Goal: Task Accomplishment & Management: Use online tool/utility

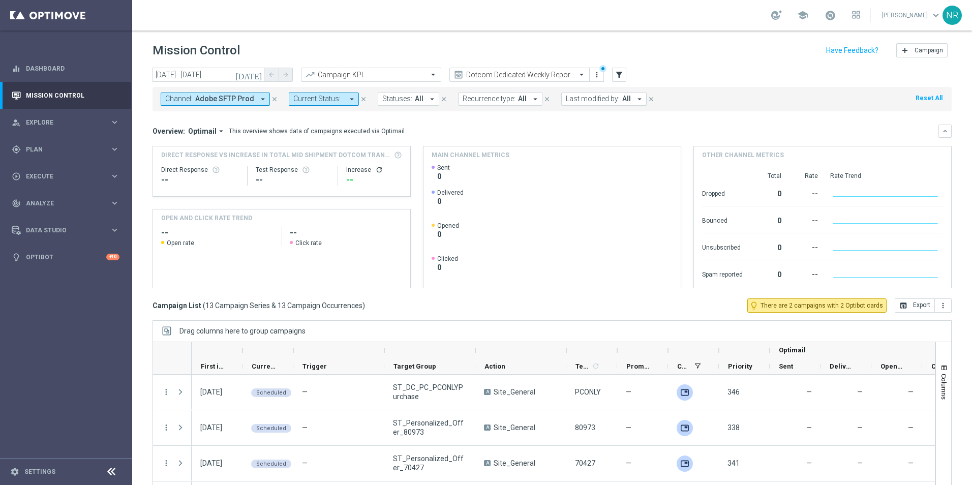
click at [272, 98] on icon "close" at bounding box center [274, 99] width 7 height 7
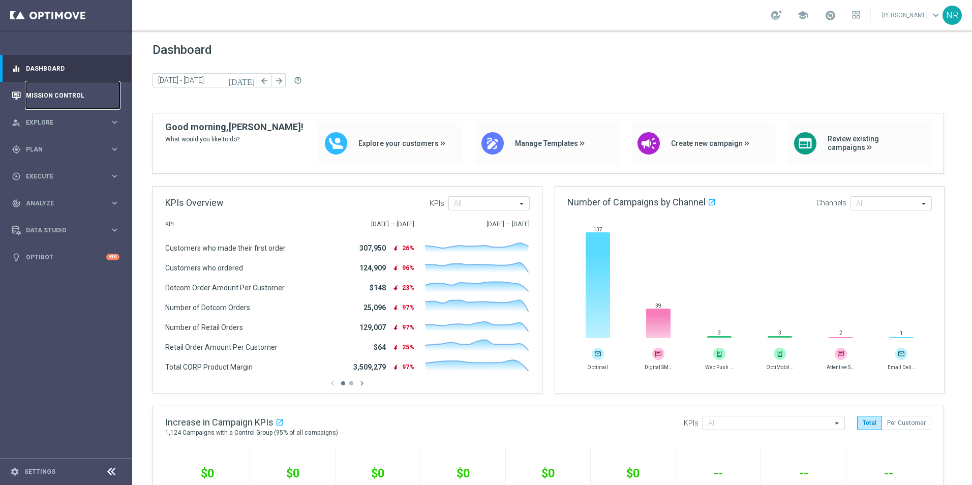
click at [48, 95] on link "Mission Control" at bounding box center [73, 95] width 94 height 27
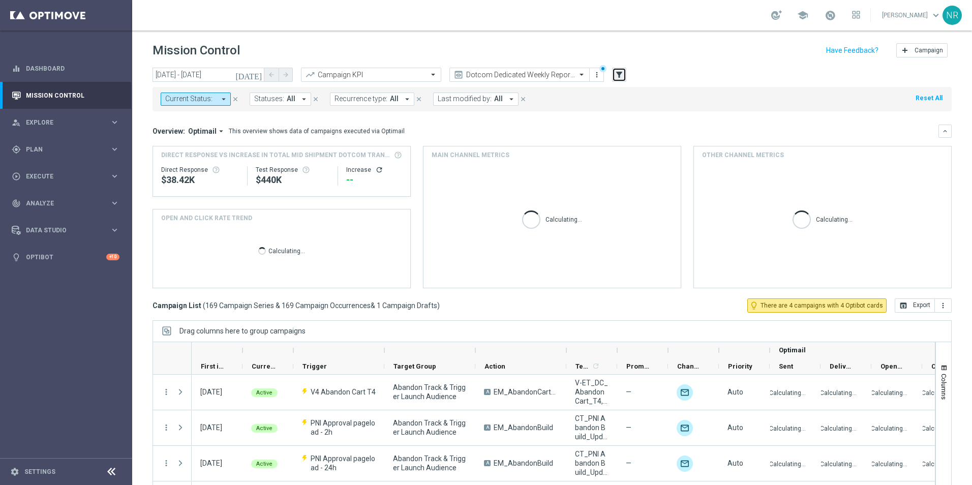
click at [621, 76] on icon "filter_alt" at bounding box center [618, 74] width 9 height 9
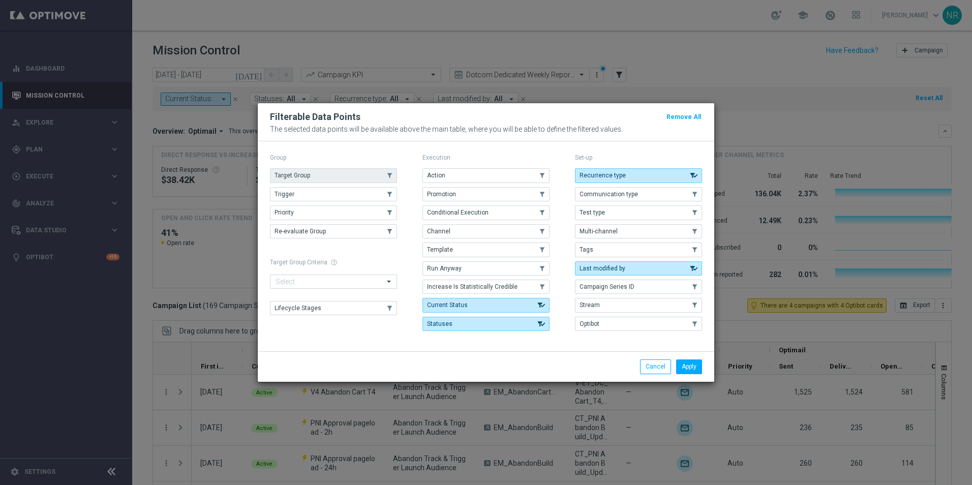
click at [335, 171] on button "Target Group" at bounding box center [333, 175] width 127 height 14
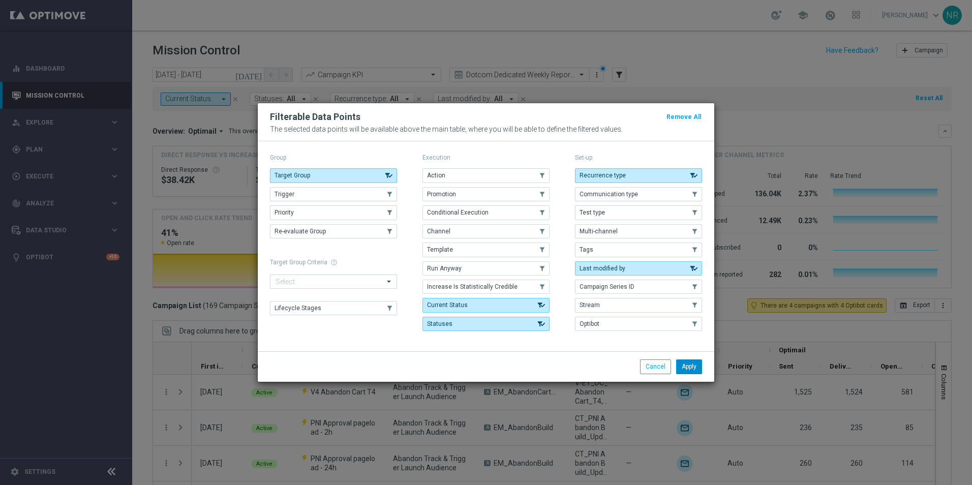
click at [688, 362] on button "Apply" at bounding box center [689, 366] width 26 height 14
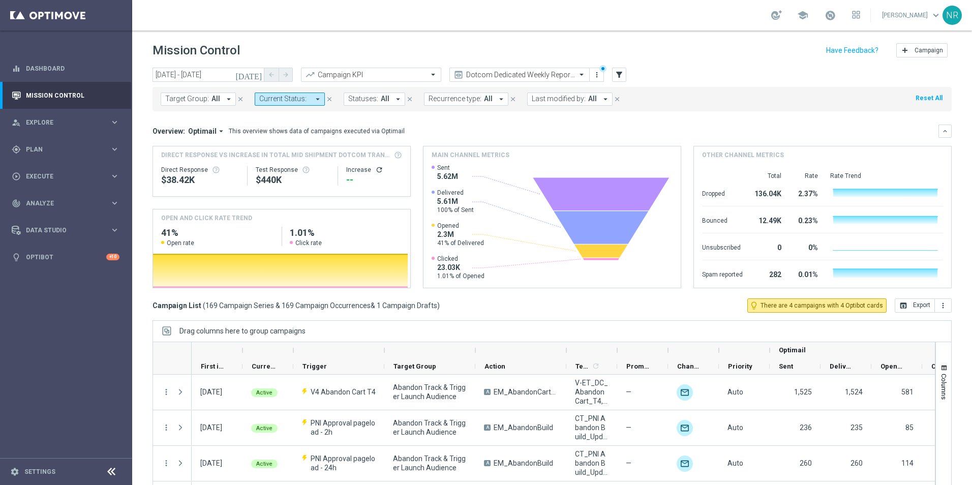
click at [211, 103] on span "All" at bounding box center [215, 99] width 9 height 9
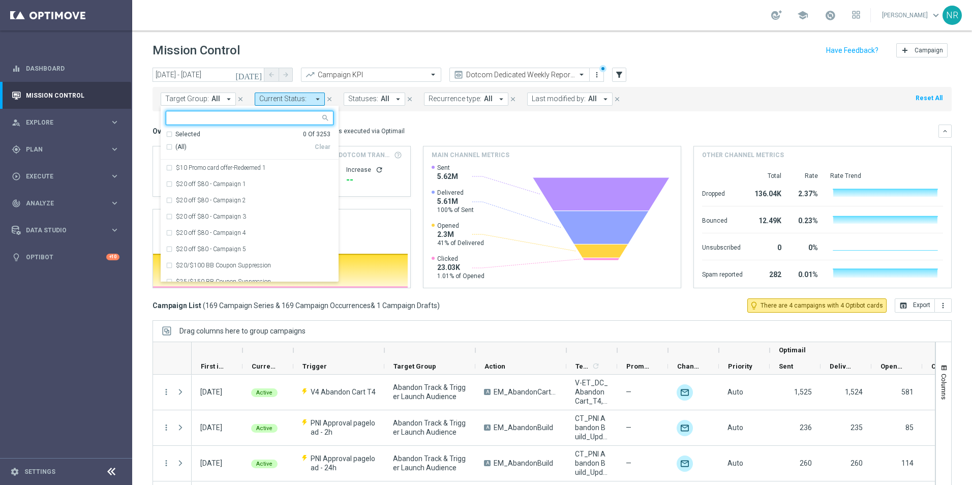
click at [229, 118] on input "text" at bounding box center [245, 118] width 149 height 9
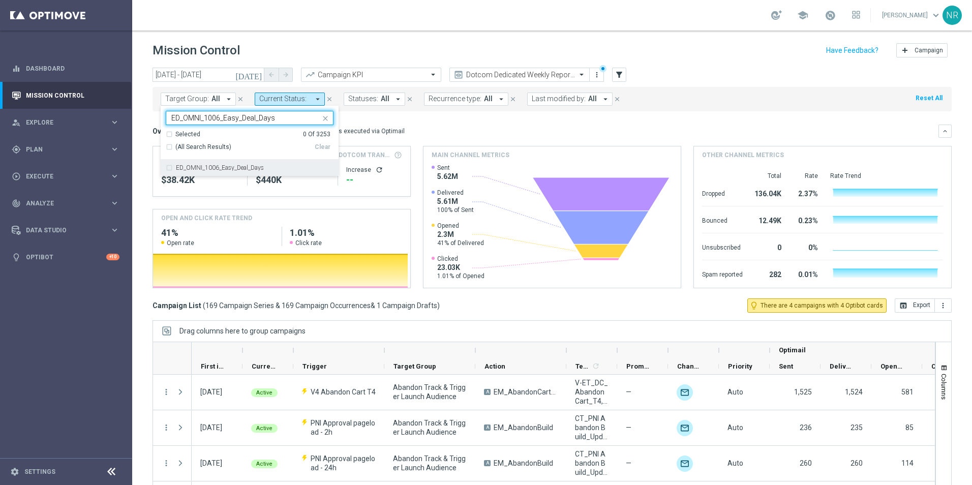
click at [218, 161] on div "ED_OMNI_1006_Easy_Deal_Days" at bounding box center [250, 168] width 168 height 16
type input "ED_OMNI_1006_Easy_Deal_Days"
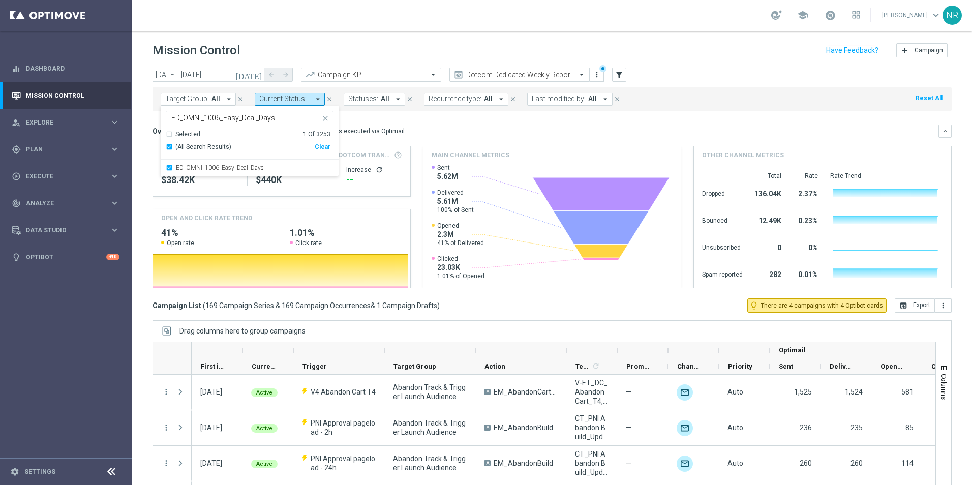
click at [468, 116] on mini-dashboard "Overview: Optimail arrow_drop_down This overview shows data of campaigns execut…" at bounding box center [551, 204] width 799 height 187
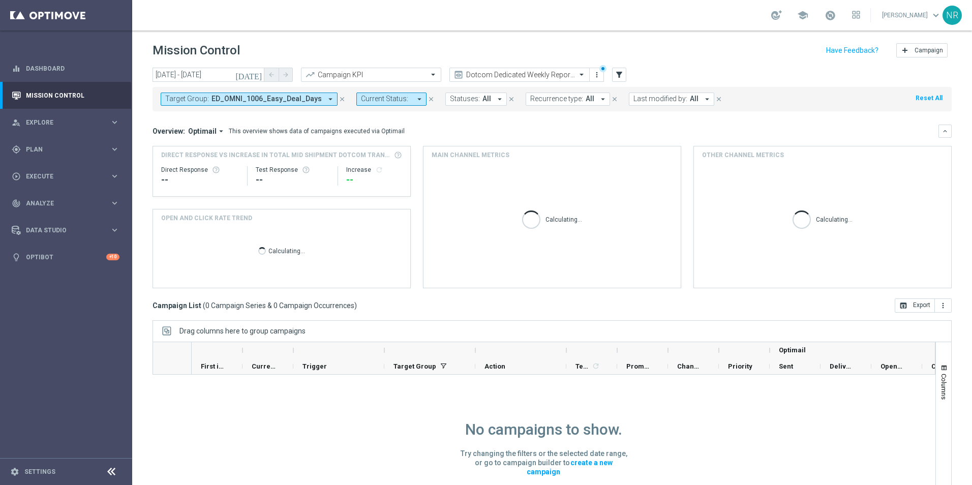
click at [258, 73] on icon "[DATE]" at bounding box center [248, 74] width 27 height 9
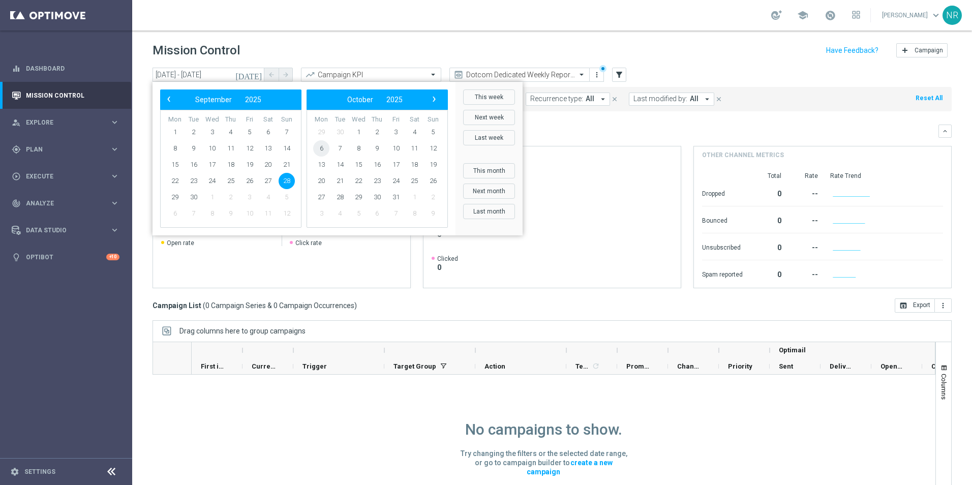
click at [326, 148] on span "6" at bounding box center [321, 148] width 16 height 16
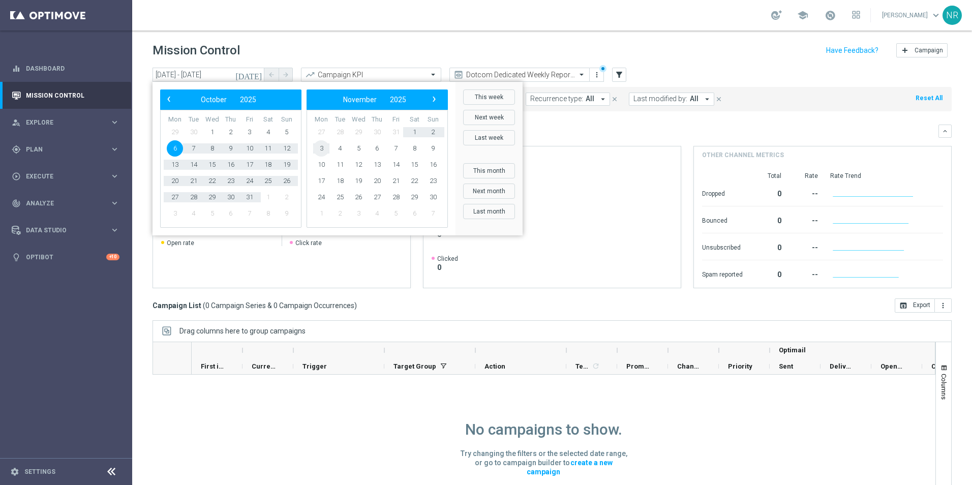
click at [326, 148] on span "3" at bounding box center [321, 148] width 16 height 16
type input "[DATE] - [DATE]"
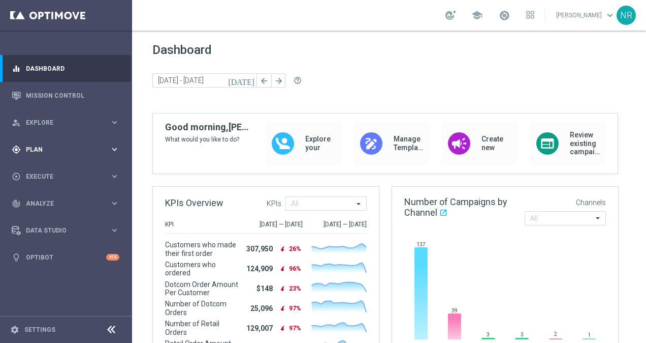
click at [52, 142] on div "gps_fixed Plan keyboard_arrow_right" at bounding box center [65, 149] width 131 height 27
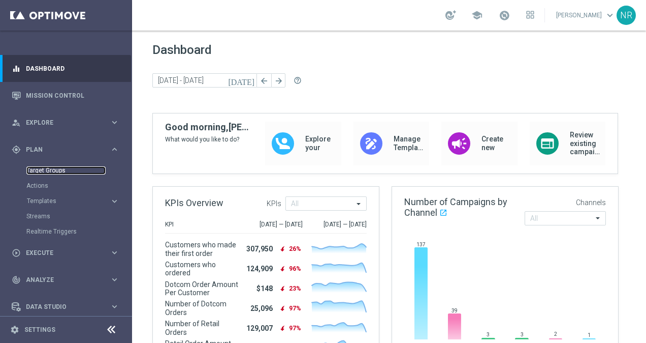
click at [68, 168] on link "Target Groups" at bounding box center [65, 170] width 79 height 8
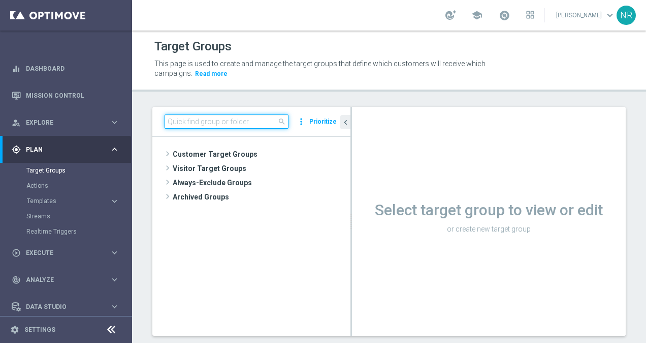
click at [219, 119] on input at bounding box center [227, 121] width 124 height 14
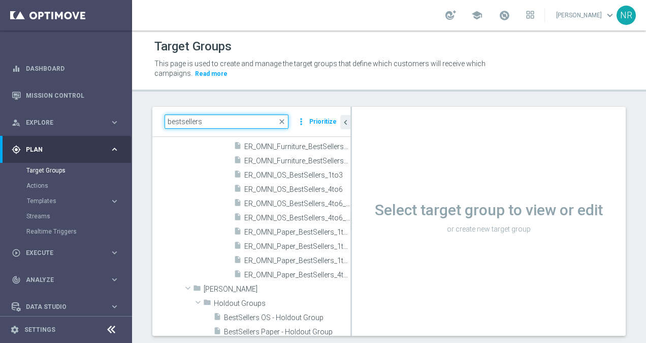
scroll to position [391, 0]
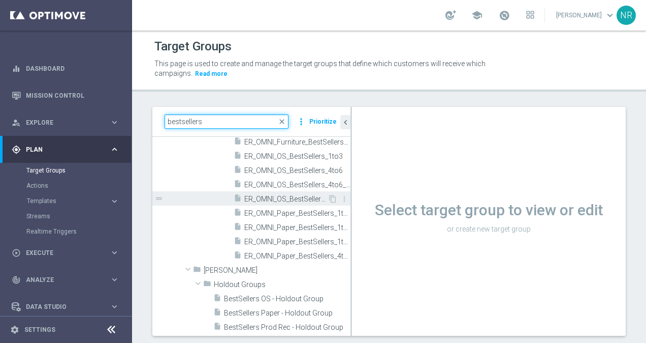
type input "bestsellers"
click at [283, 191] on div "insert_drive_file ER_OMNI_OS_BestSellers_4to6_RED6to12" at bounding box center [281, 198] width 94 height 14
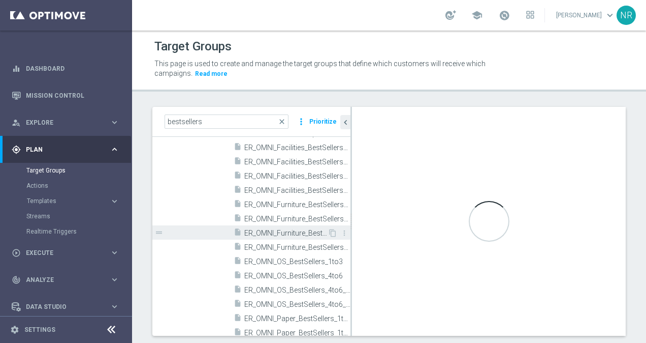
scroll to position [305, 0]
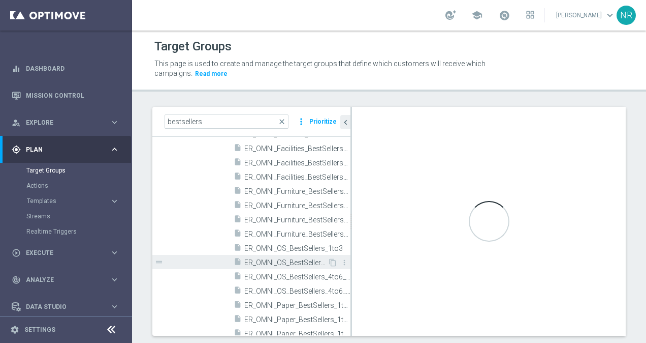
click at [274, 267] on div "insert_drive_file ER_OMNI_OS_BestSellers_4to6" at bounding box center [281, 262] width 94 height 14
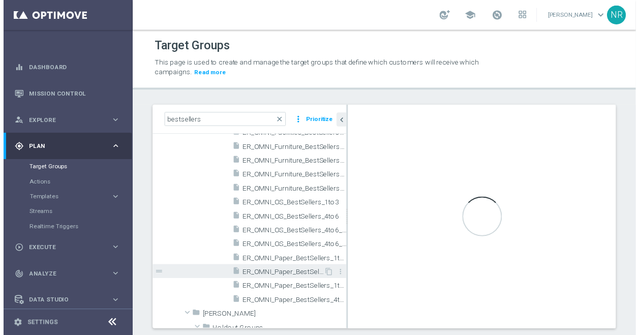
scroll to position [356, 0]
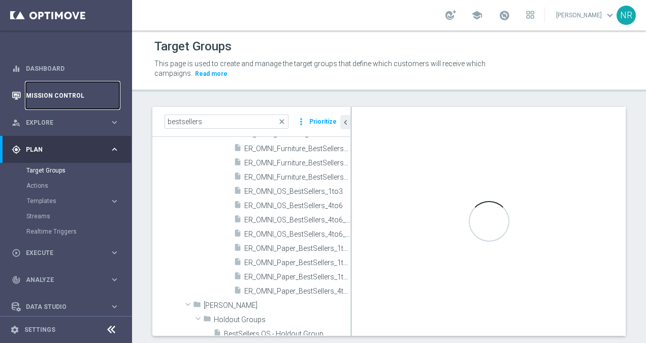
click at [72, 93] on link "Mission Control" at bounding box center [73, 95] width 94 height 27
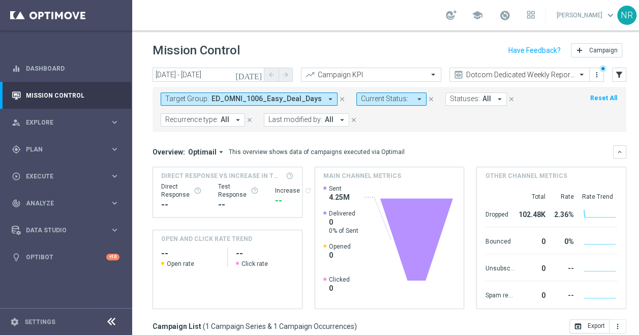
click at [313, 103] on button "Target Group: ED_OMNI_1006_Easy_Deal_Days arrow_drop_down" at bounding box center [249, 98] width 177 height 13
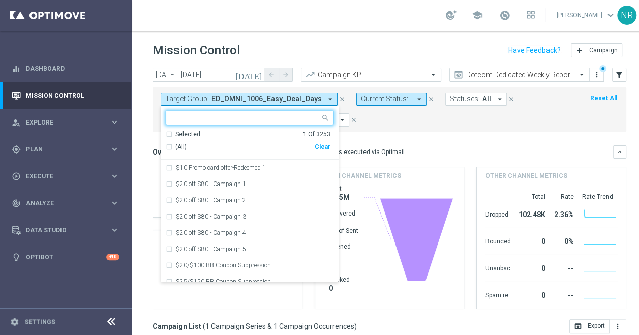
click at [331, 146] on div "Selected 1 Of 3253 (All) Clear" at bounding box center [250, 145] width 178 height 30
click at [0, 0] on div "Clear" at bounding box center [0, 0] width 0 height 0
click at [257, 120] on input "text" at bounding box center [245, 118] width 149 height 9
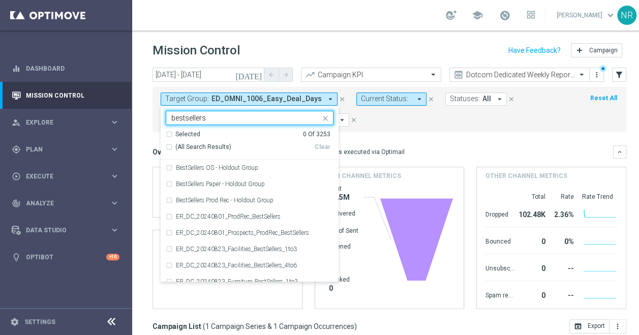
click at [179, 147] on span "(All Search Results)" at bounding box center [203, 147] width 56 height 9
type input "bestsellers"
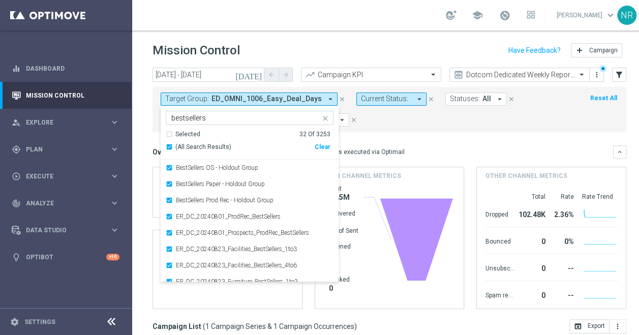
click at [424, 128] on div "Target Group: ED_OMNI_1006_Easy_Deal_Days arrow_drop_down Selected 32 of 3253 b…" at bounding box center [389, 109] width 474 height 45
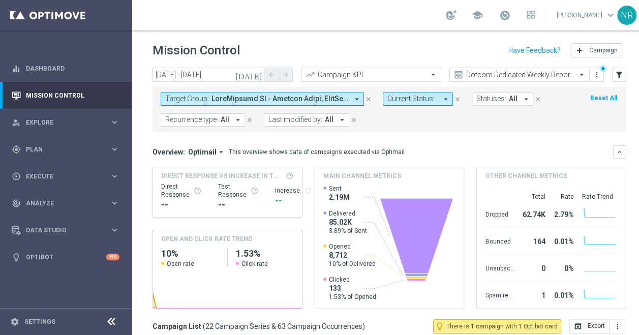
click at [367, 97] on icon "close" at bounding box center [368, 99] width 7 height 7
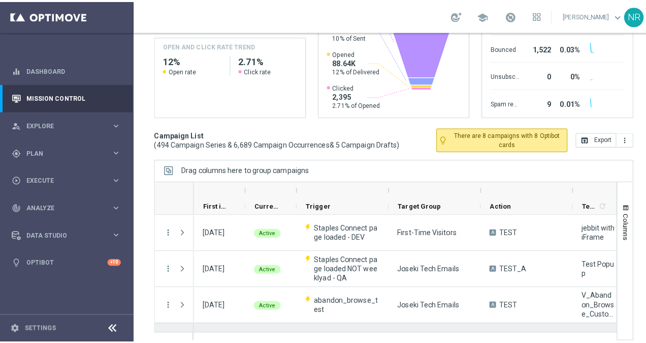
scroll to position [102, 0]
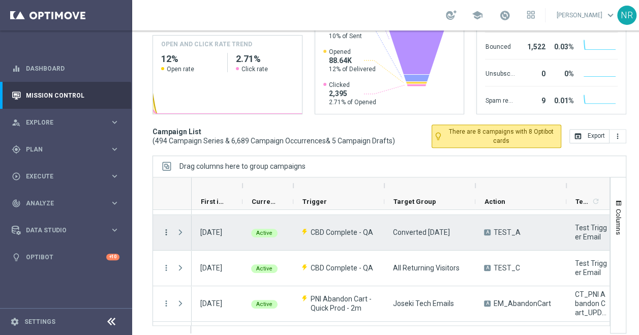
click at [165, 230] on icon "more_vert" at bounding box center [166, 232] width 9 height 9
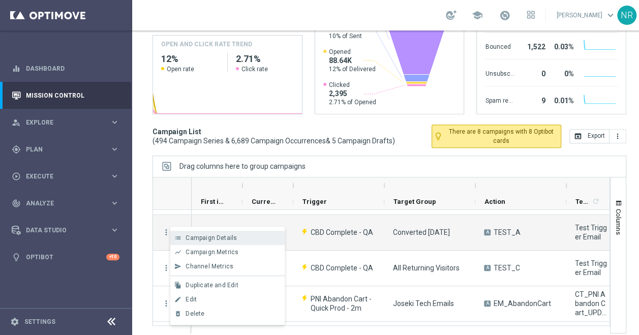
click at [222, 241] on div "Campaign Details" at bounding box center [232, 237] width 95 height 7
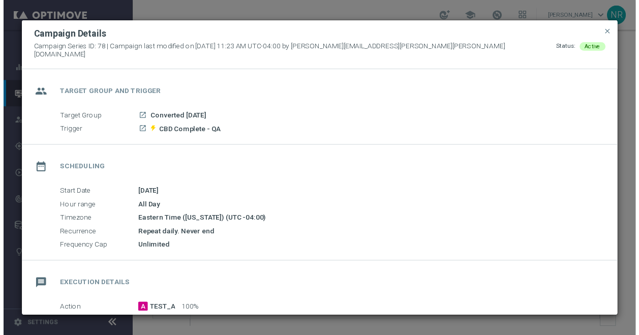
scroll to position [145, 0]
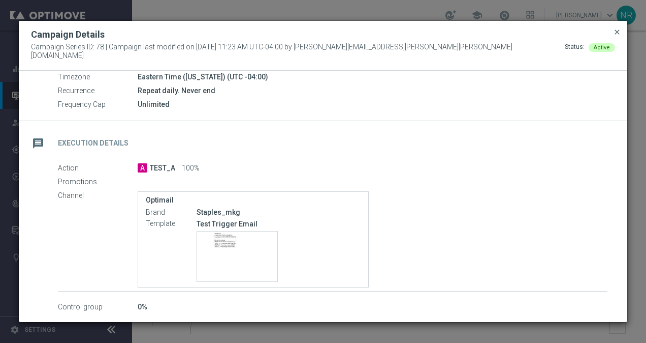
click at [619, 32] on span "close" at bounding box center [617, 32] width 8 height 8
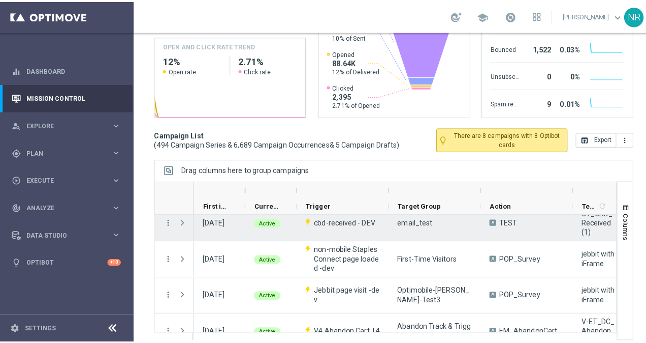
scroll to position [254, 0]
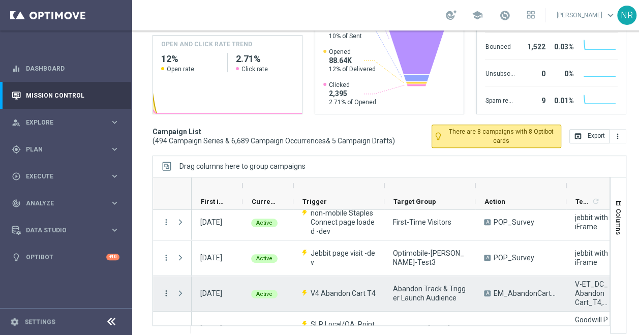
click at [167, 291] on icon "more_vert" at bounding box center [166, 293] width 9 height 9
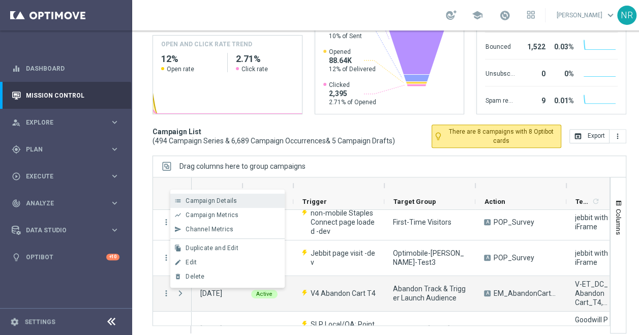
click at [216, 203] on span "Campaign Details" at bounding box center [210, 200] width 51 height 7
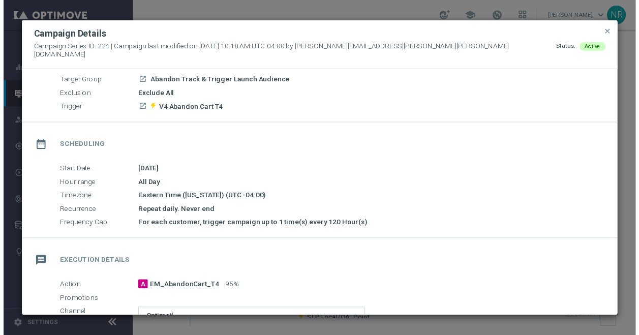
scroll to position [102, 0]
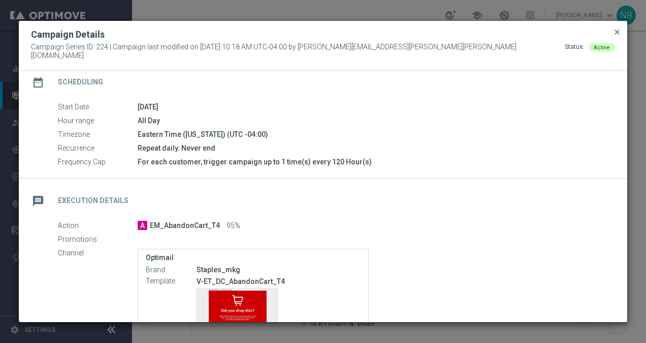
click at [615, 36] on span "close" at bounding box center [617, 32] width 8 height 8
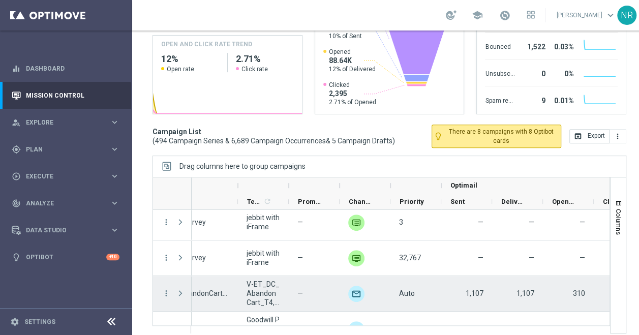
scroll to position [0, 329]
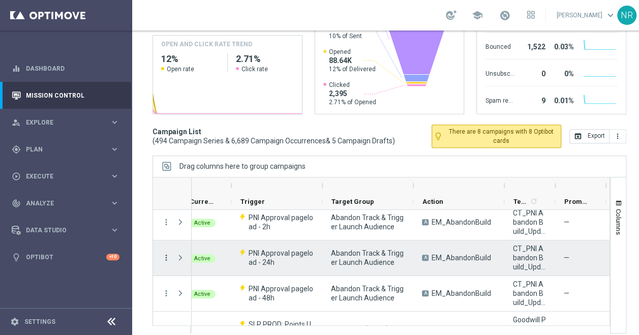
scroll to position [0, 61]
click at [168, 253] on icon "more_vert" at bounding box center [166, 257] width 9 height 9
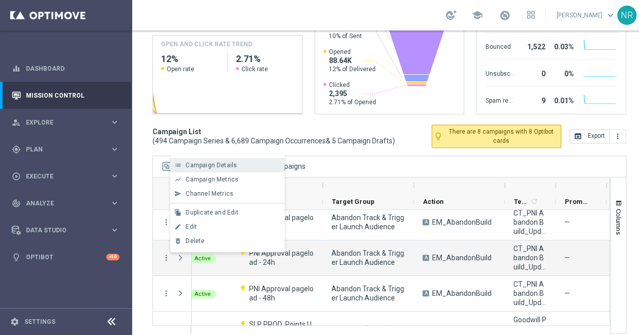
click at [209, 159] on div "list Campaign Details" at bounding box center [227, 165] width 114 height 14
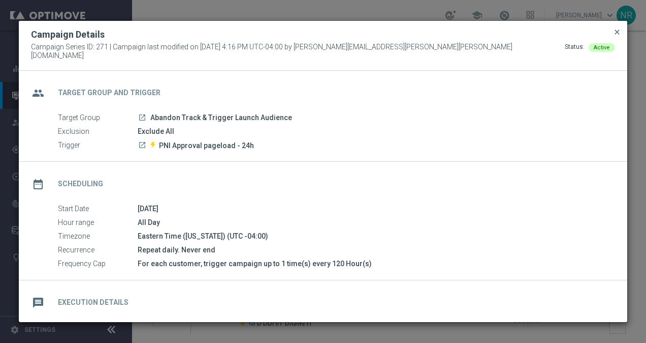
click at [617, 33] on span "close" at bounding box center [617, 32] width 8 height 8
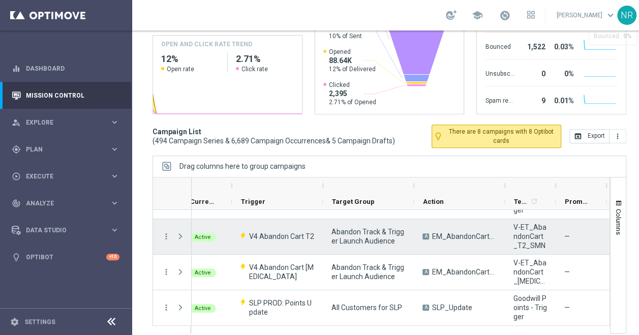
scroll to position [762, 0]
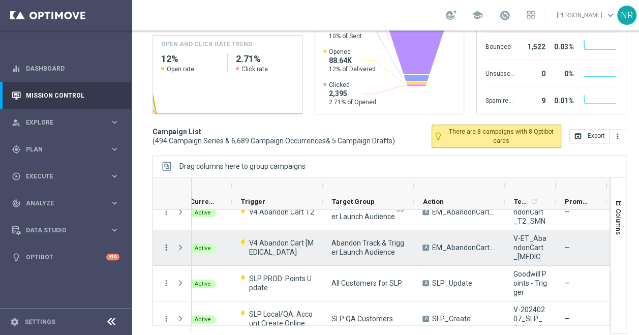
click at [165, 247] on icon "more_vert" at bounding box center [166, 247] width 9 height 9
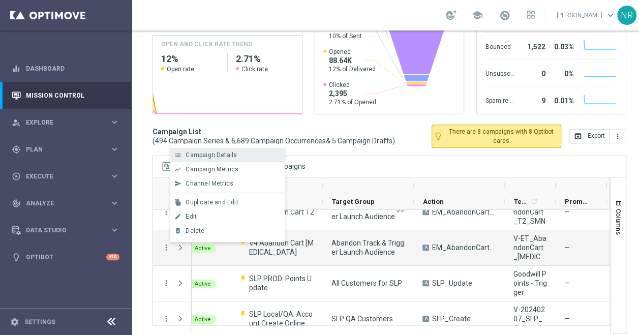
click at [209, 160] on div "list Campaign Details" at bounding box center [227, 155] width 114 height 14
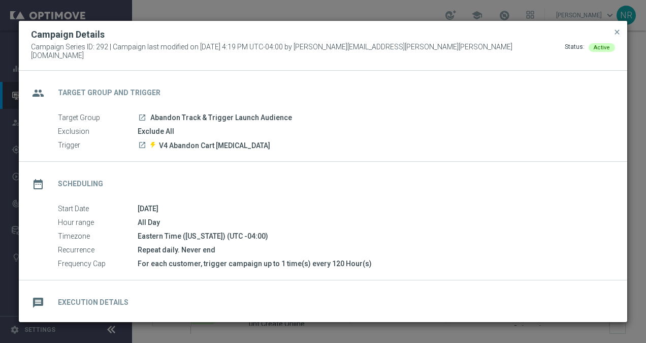
click at [613, 34] on button "close" at bounding box center [617, 32] width 10 height 12
